Goal: Use online tool/utility

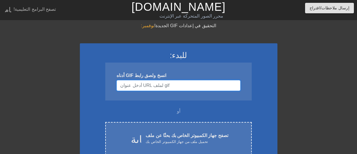
click at [164, 81] on input "اسم المستخدم" at bounding box center [179, 85] width 124 height 11
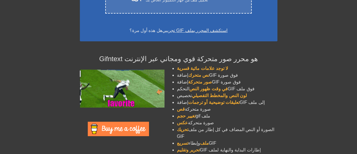
scroll to position [148, 0]
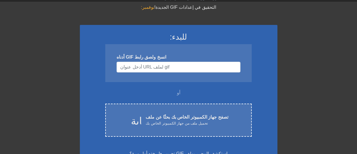
scroll to position [28, 0]
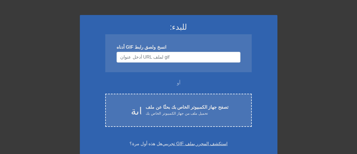
click at [179, 62] on div "انسخ ولصق رابط GIF أدناه" at bounding box center [178, 53] width 146 height 38
click at [170, 57] on input "اسم المستخدم" at bounding box center [179, 57] width 124 height 11
type input "س"
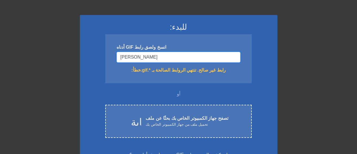
type input "J"
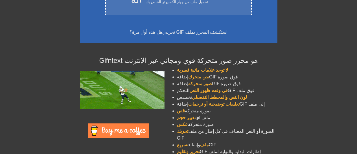
scroll to position [148, 0]
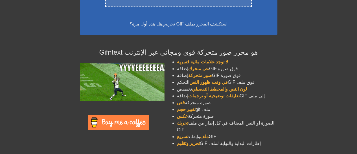
click at [119, 125] on img at bounding box center [118, 122] width 61 height 14
